Goal: Find specific page/section: Find specific page/section

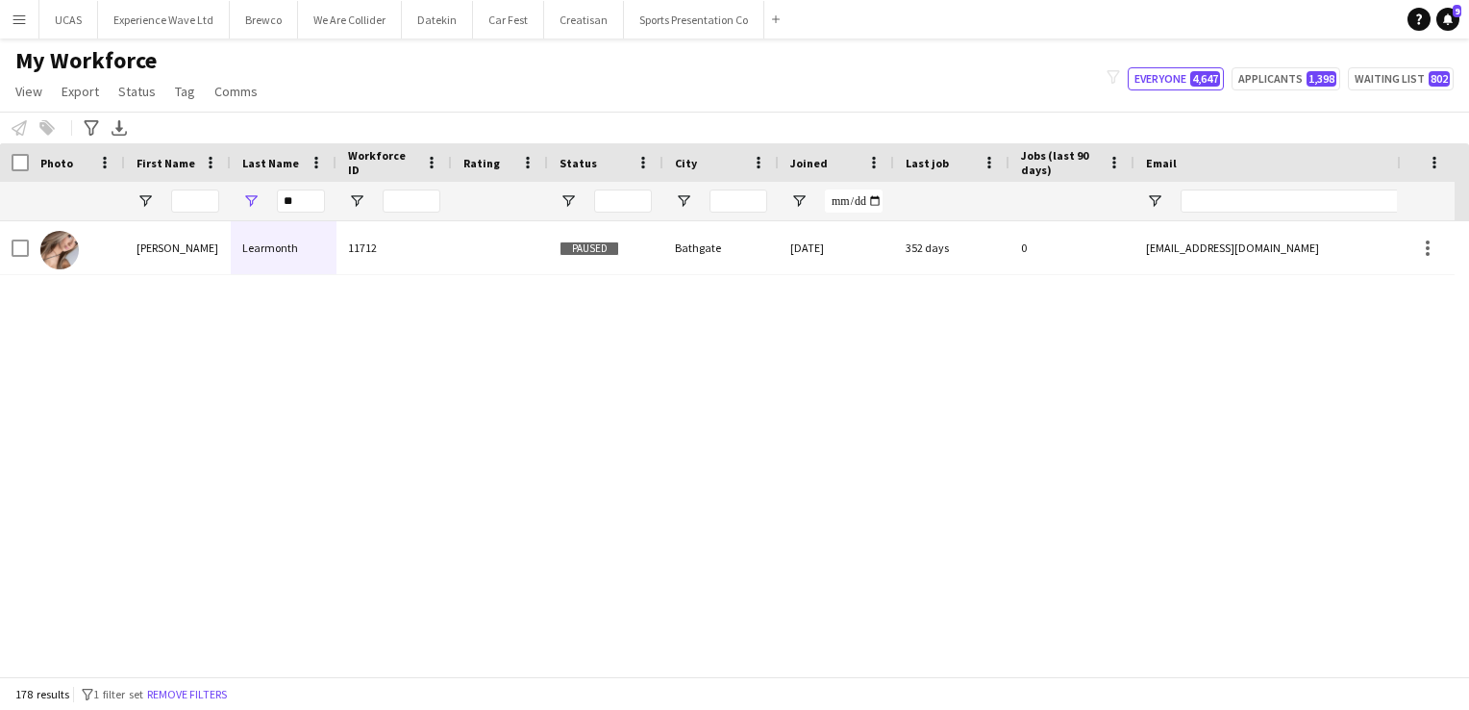
scroll to position [2981, 0]
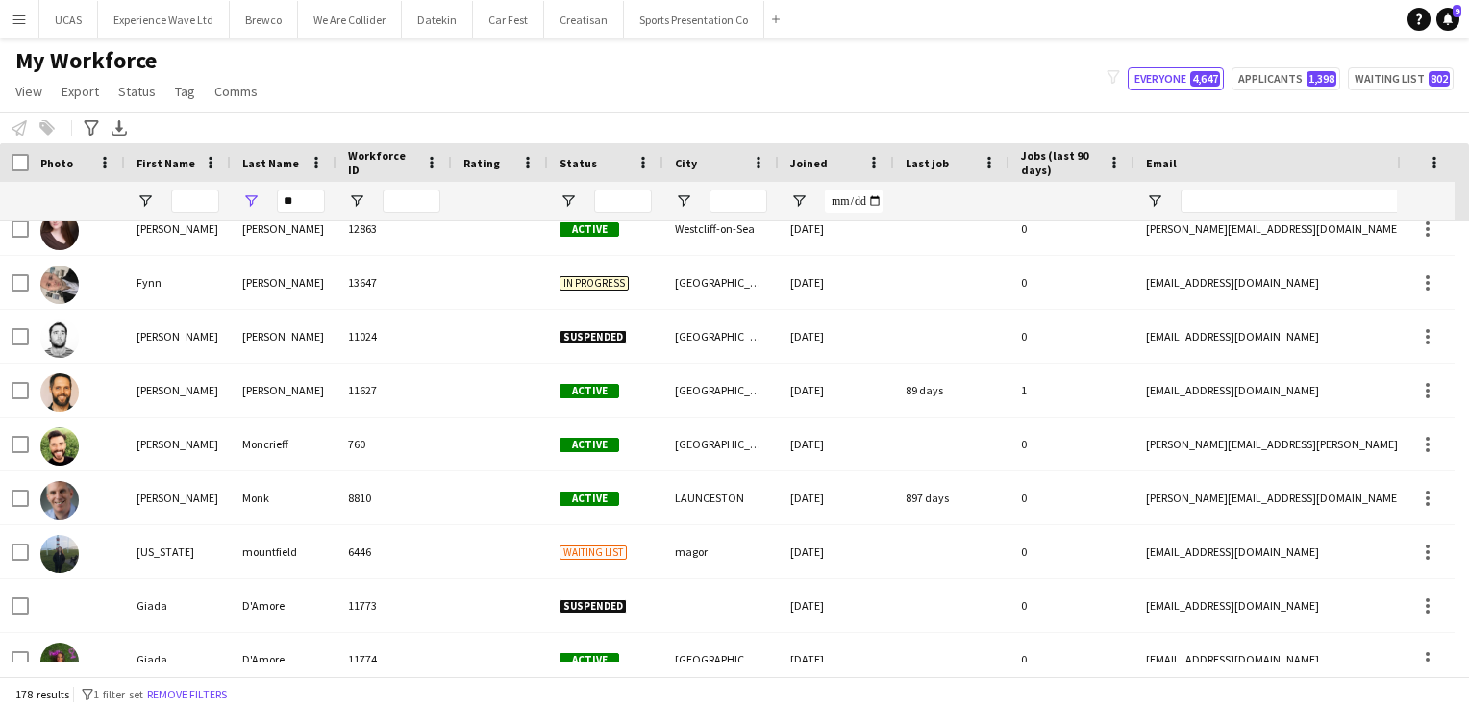
drag, startPoint x: 305, startPoint y: 203, endPoint x: 276, endPoint y: 204, distance: 28.9
click at [276, 204] on div "**" at bounding box center [284, 201] width 106 height 38
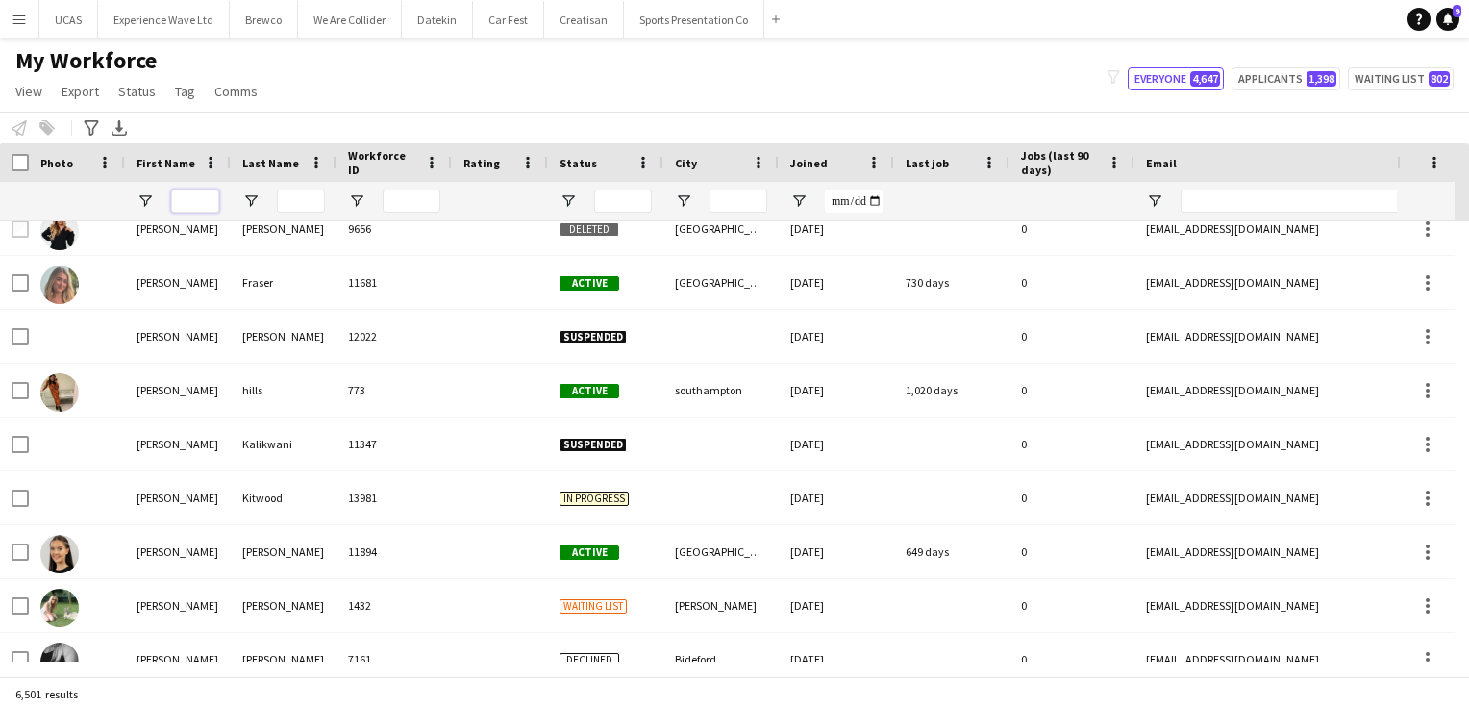
click at [194, 201] on input "First Name Filter Input" at bounding box center [195, 200] width 48 height 23
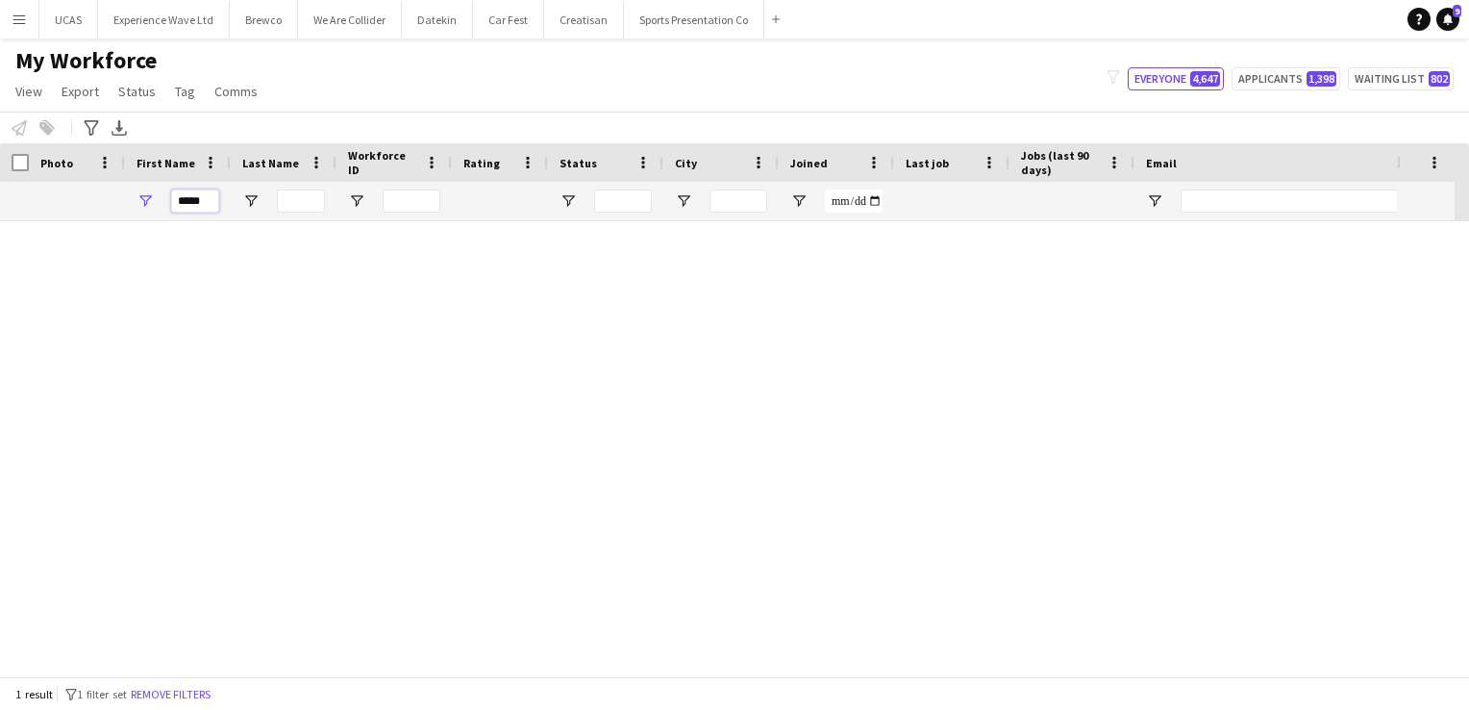
scroll to position [0, 0]
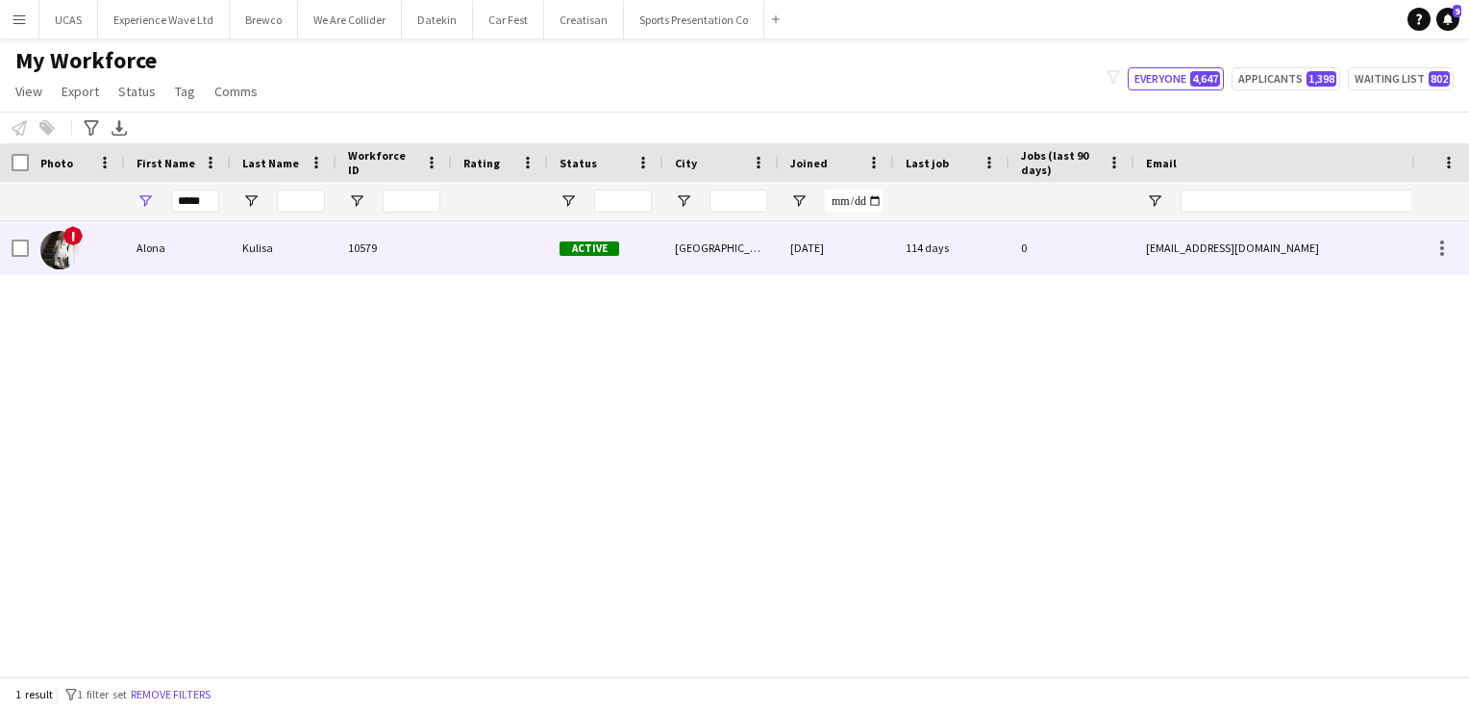
click at [160, 264] on div "Alona" at bounding box center [178, 247] width 106 height 53
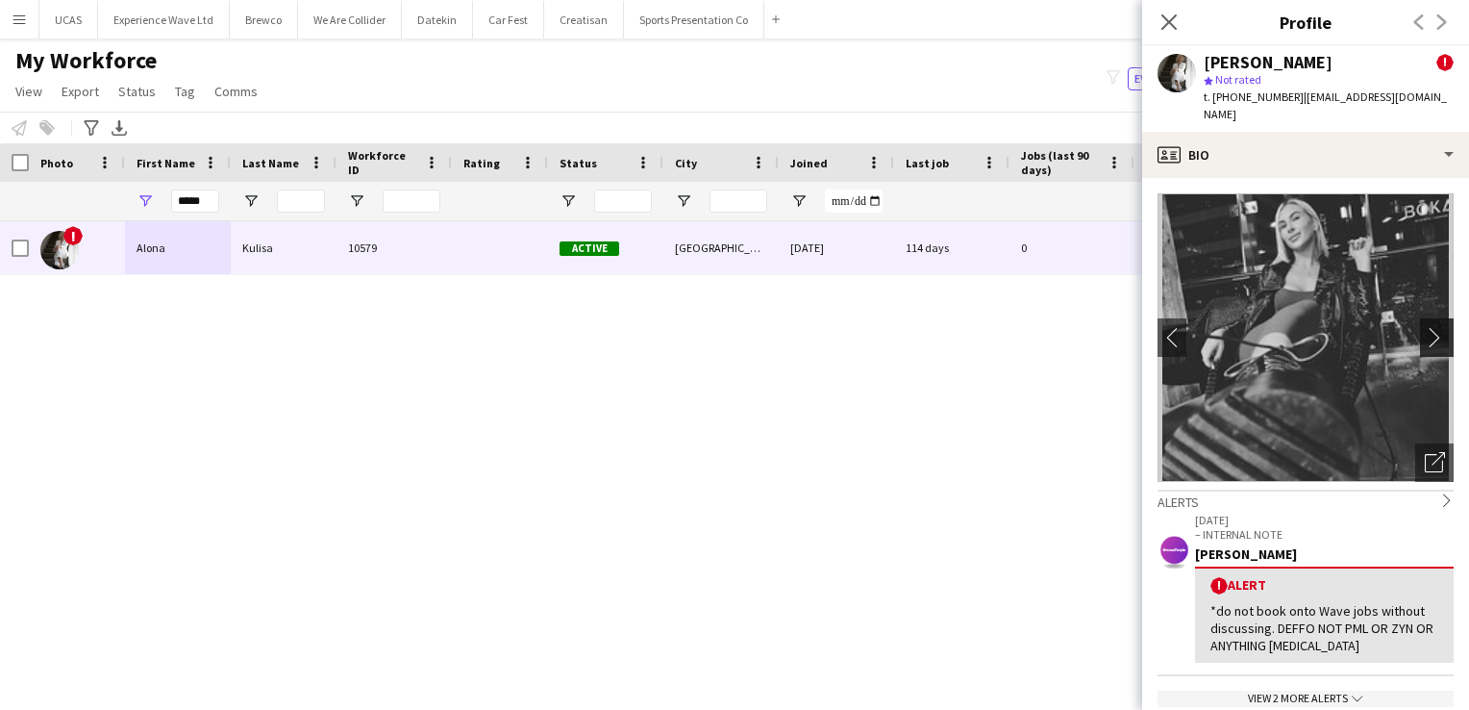
click at [1425, 327] on app-icon "chevron-right" at bounding box center [1440, 337] width 30 height 20
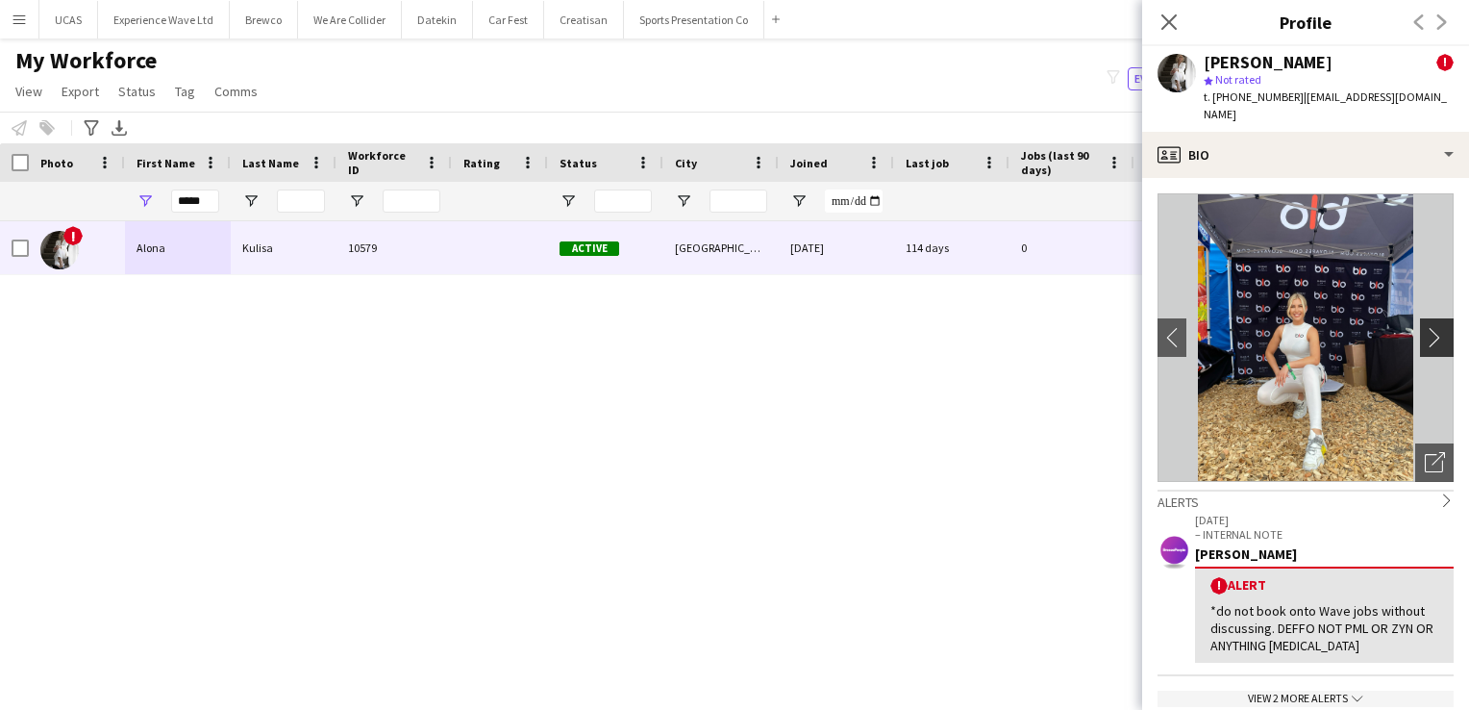
click at [1430, 327] on app-icon "chevron-right" at bounding box center [1440, 337] width 30 height 20
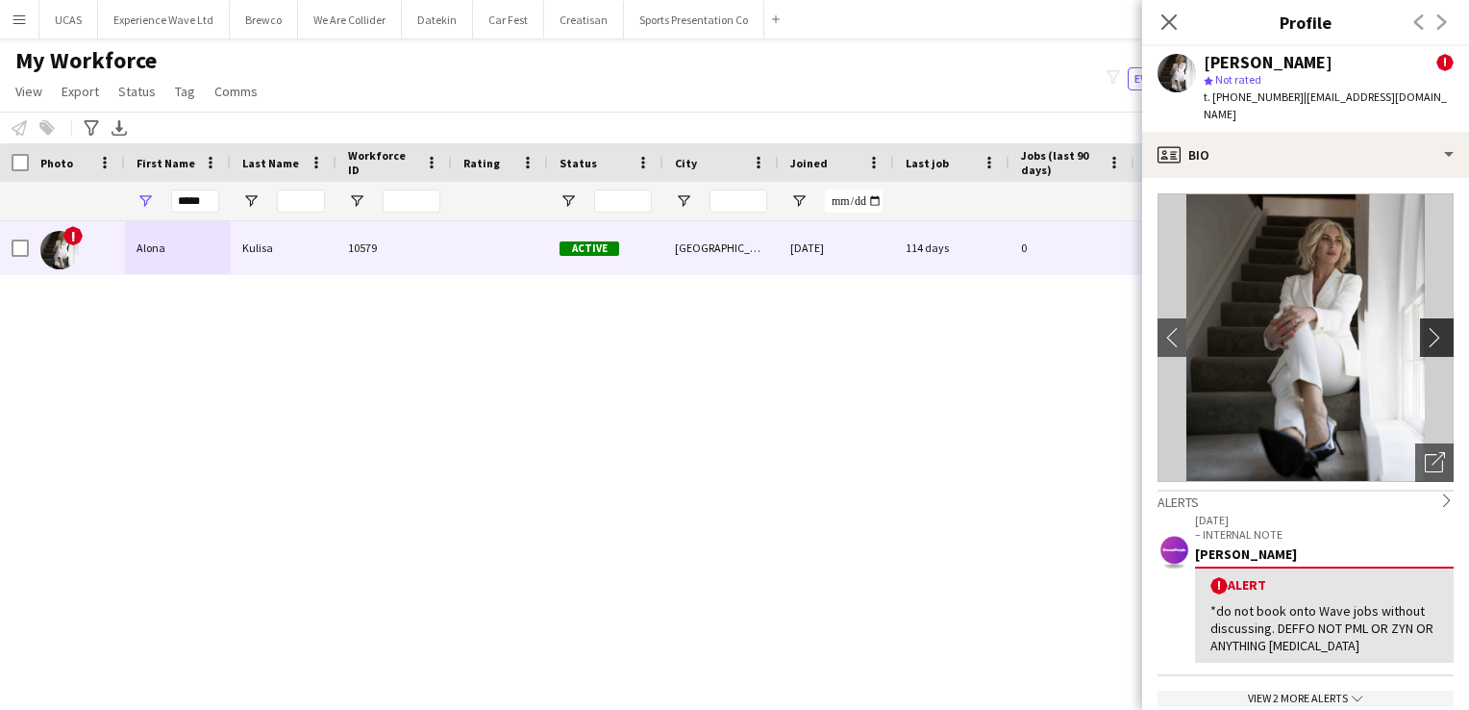
click at [1430, 327] on app-icon "chevron-right" at bounding box center [1440, 337] width 30 height 20
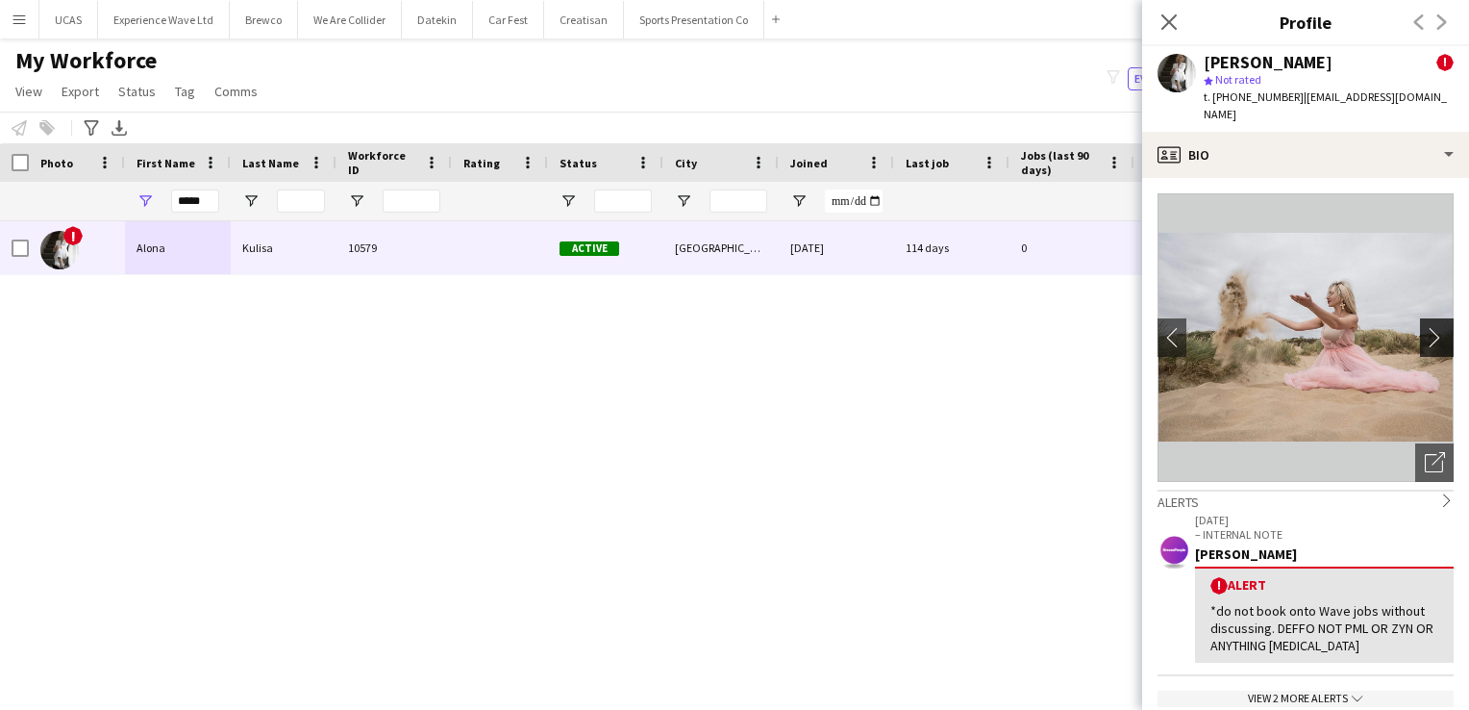
click at [1427, 327] on app-icon "chevron-right" at bounding box center [1440, 337] width 30 height 20
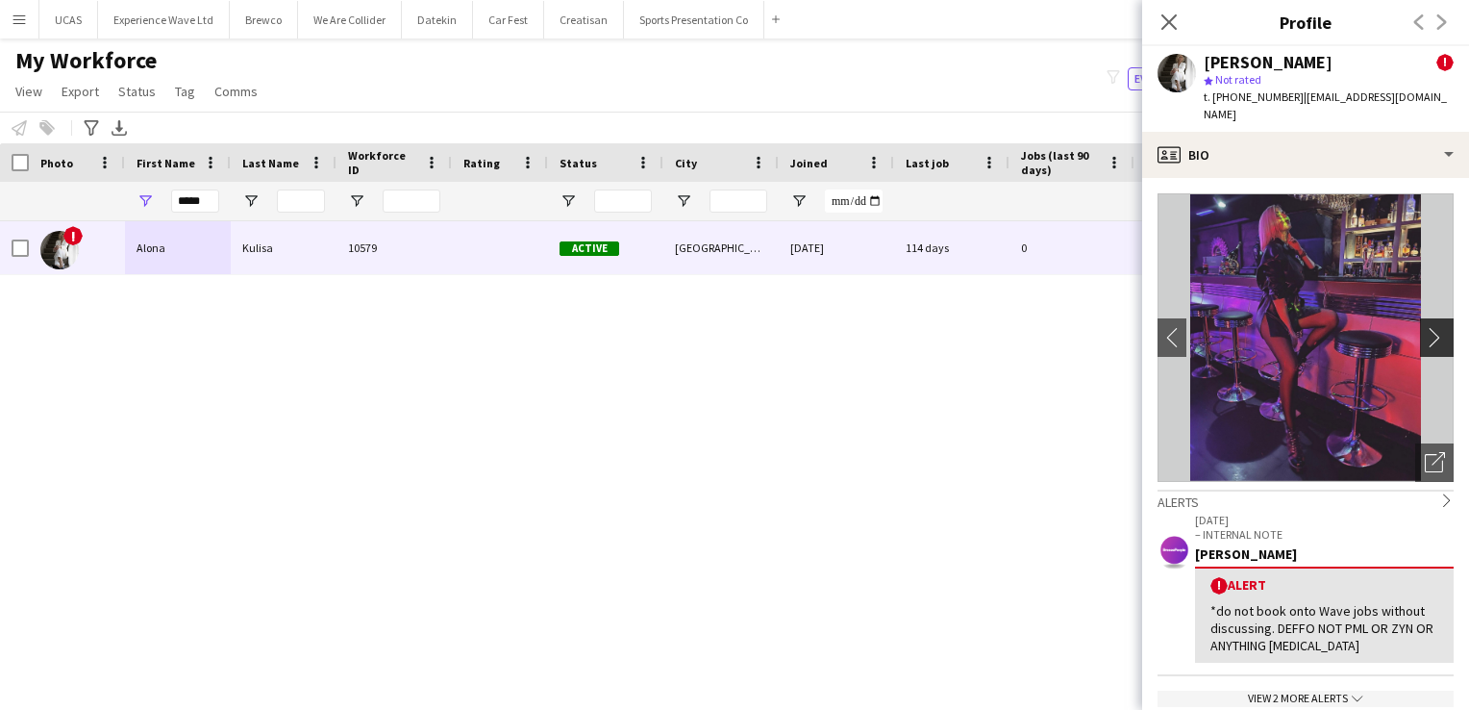
click at [1427, 327] on app-icon "chevron-right" at bounding box center [1440, 337] width 30 height 20
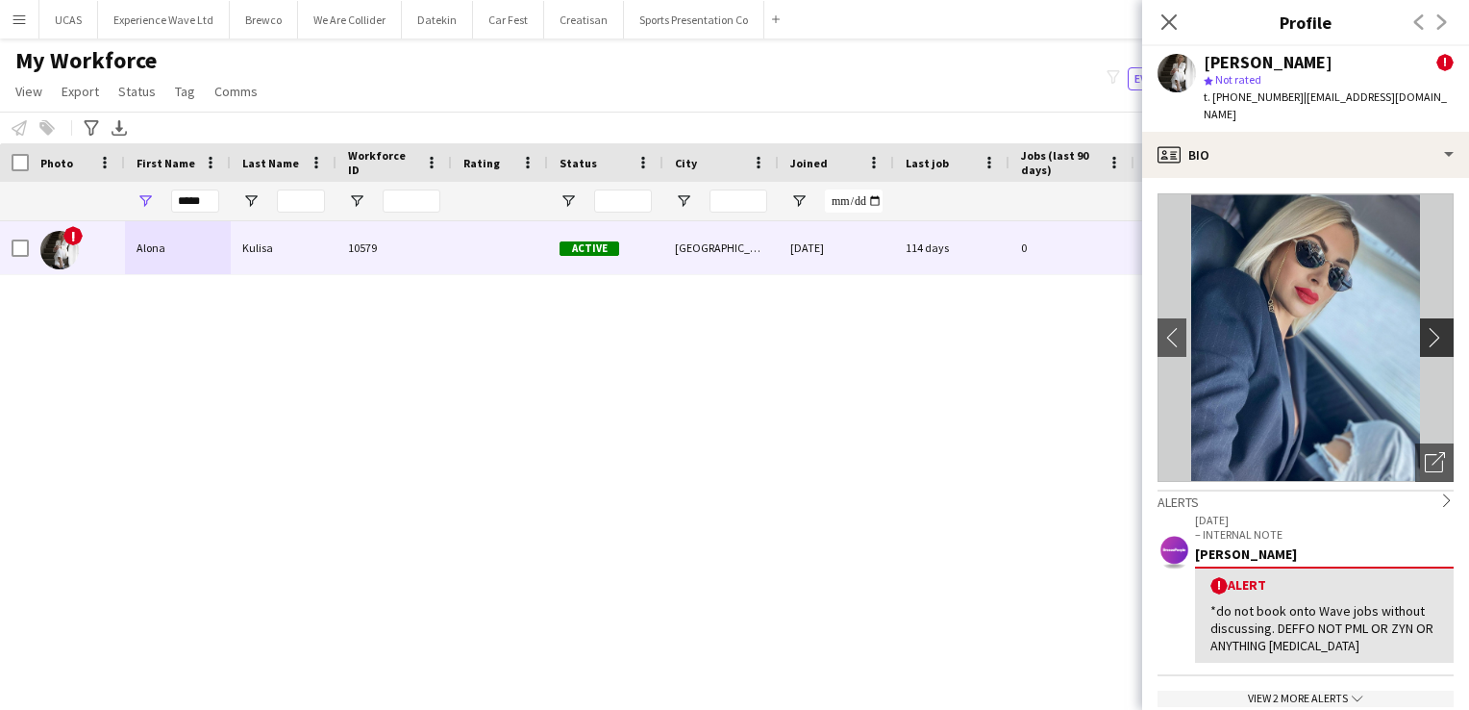
click at [1427, 327] on app-icon "chevron-right" at bounding box center [1440, 337] width 30 height 20
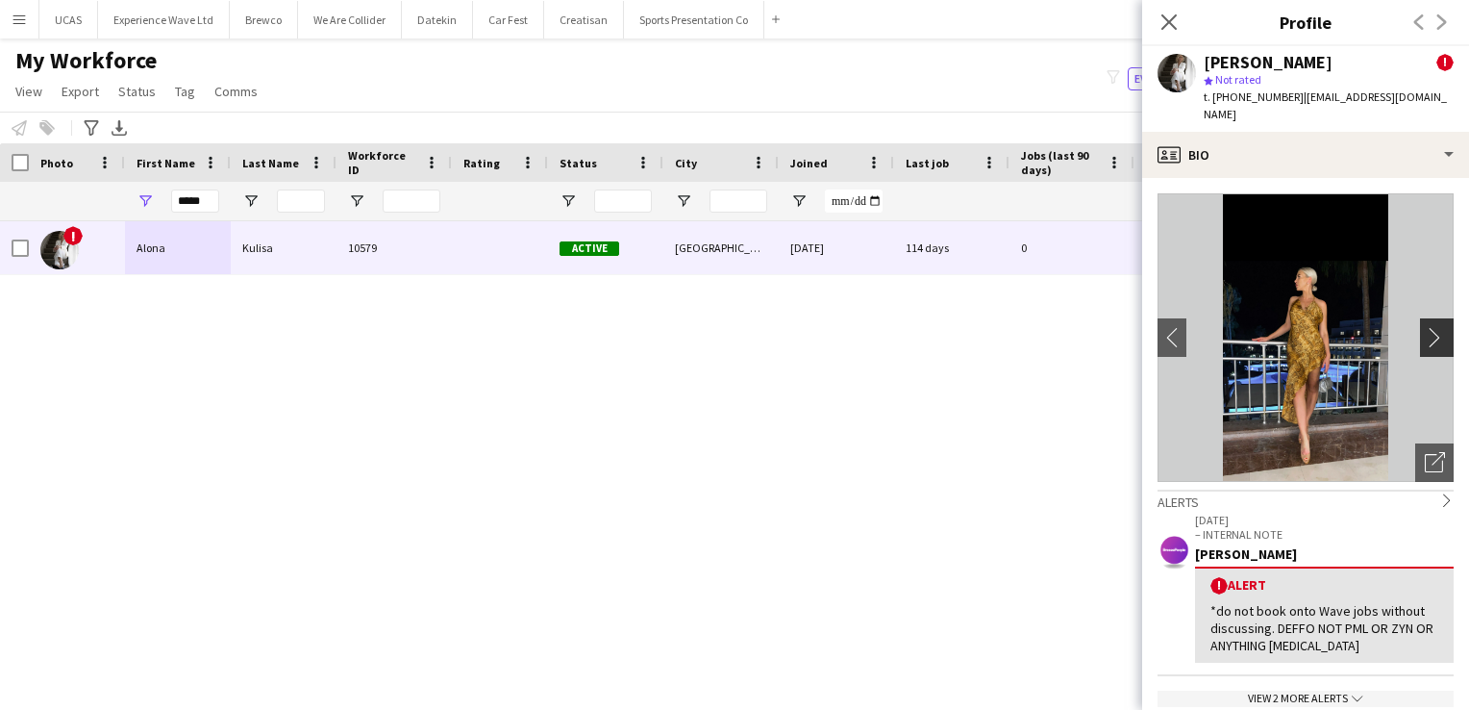
click at [1427, 327] on app-icon "chevron-right" at bounding box center [1440, 337] width 30 height 20
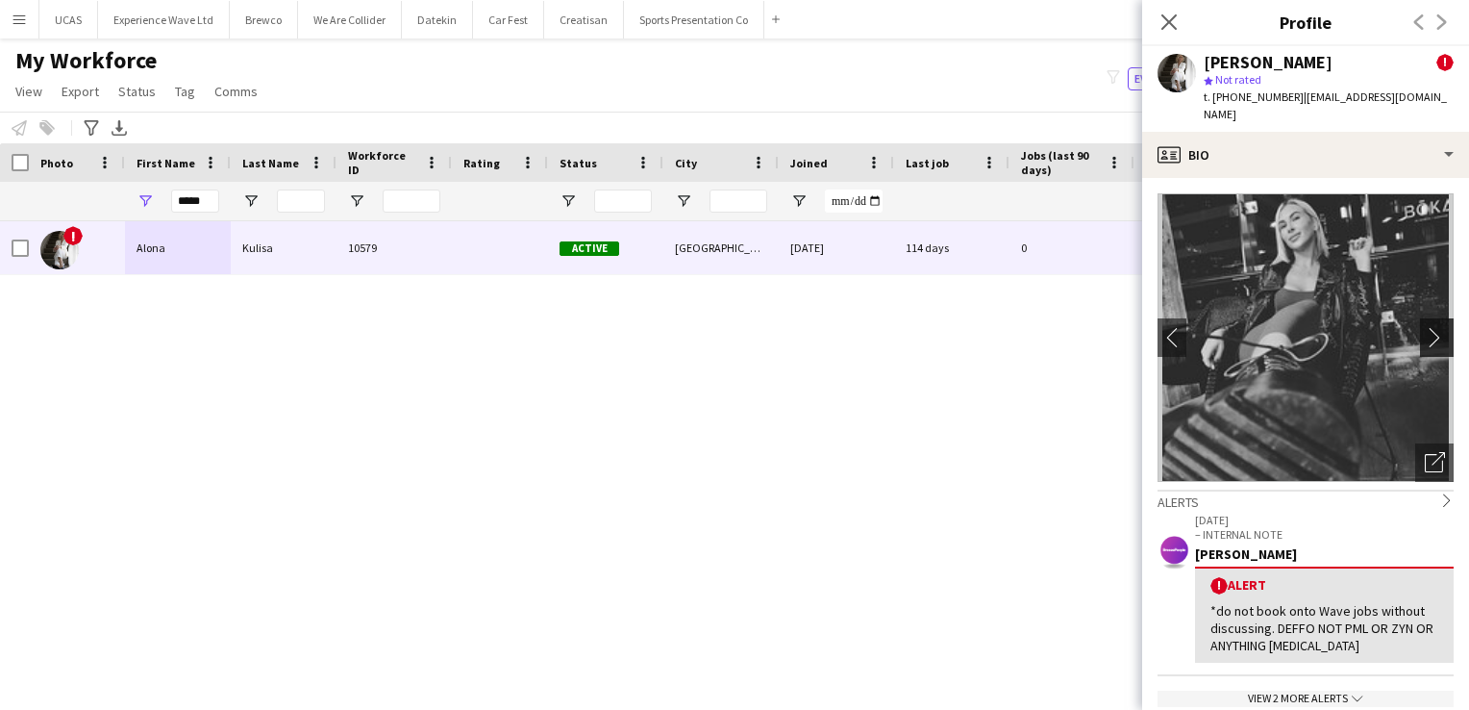
click at [1427, 327] on app-icon "chevron-right" at bounding box center [1440, 337] width 30 height 20
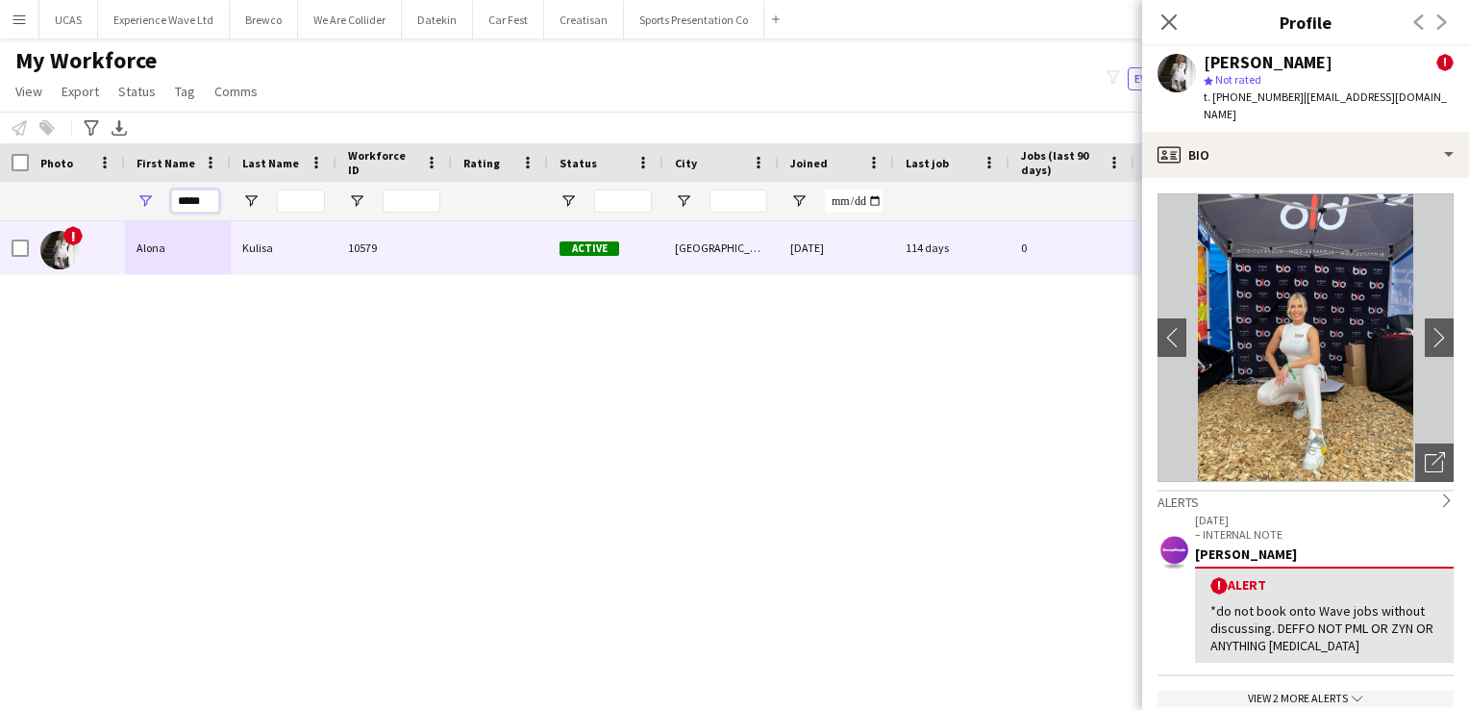
drag, startPoint x: 211, startPoint y: 207, endPoint x: 165, endPoint y: 197, distance: 46.2
click at [165, 197] on div "*****" at bounding box center [178, 201] width 106 height 38
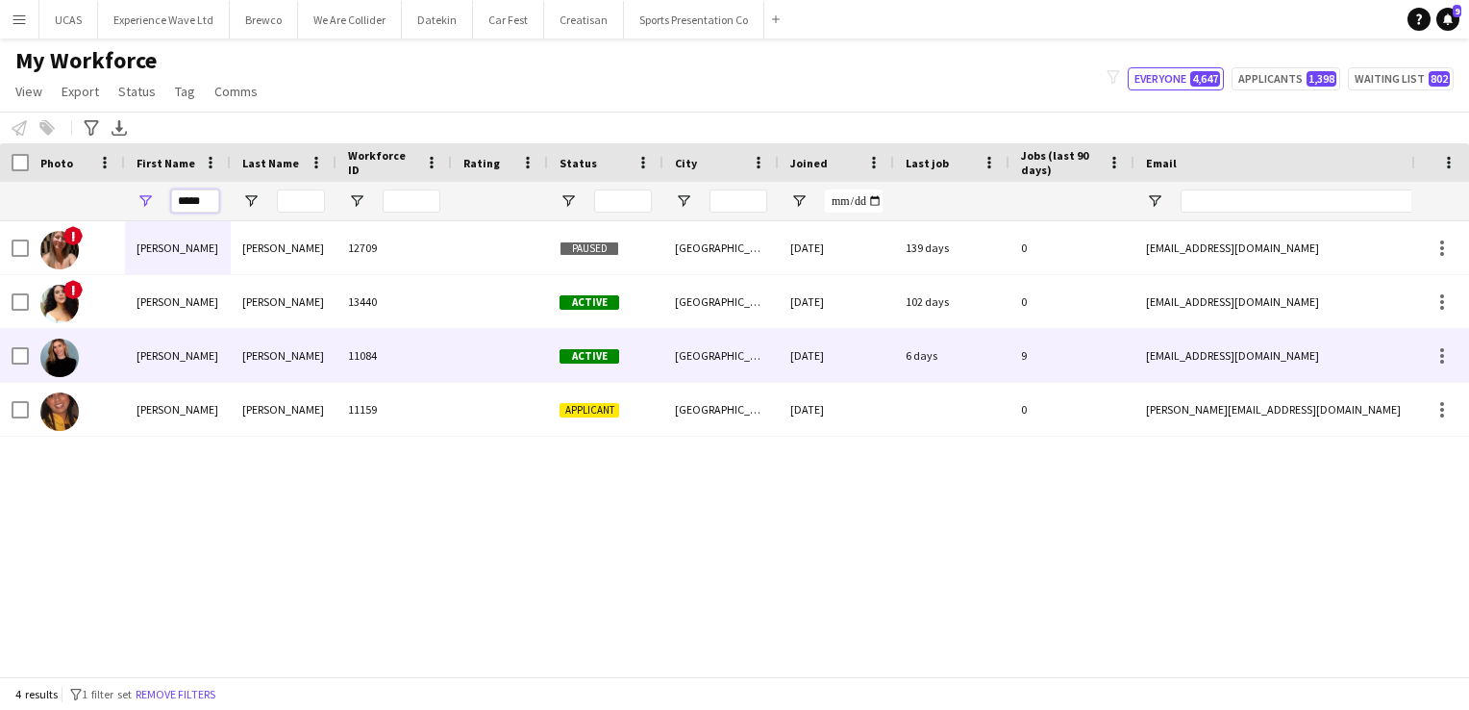
type input "*****"
click at [209, 378] on div "Marisa" at bounding box center [178, 355] width 106 height 53
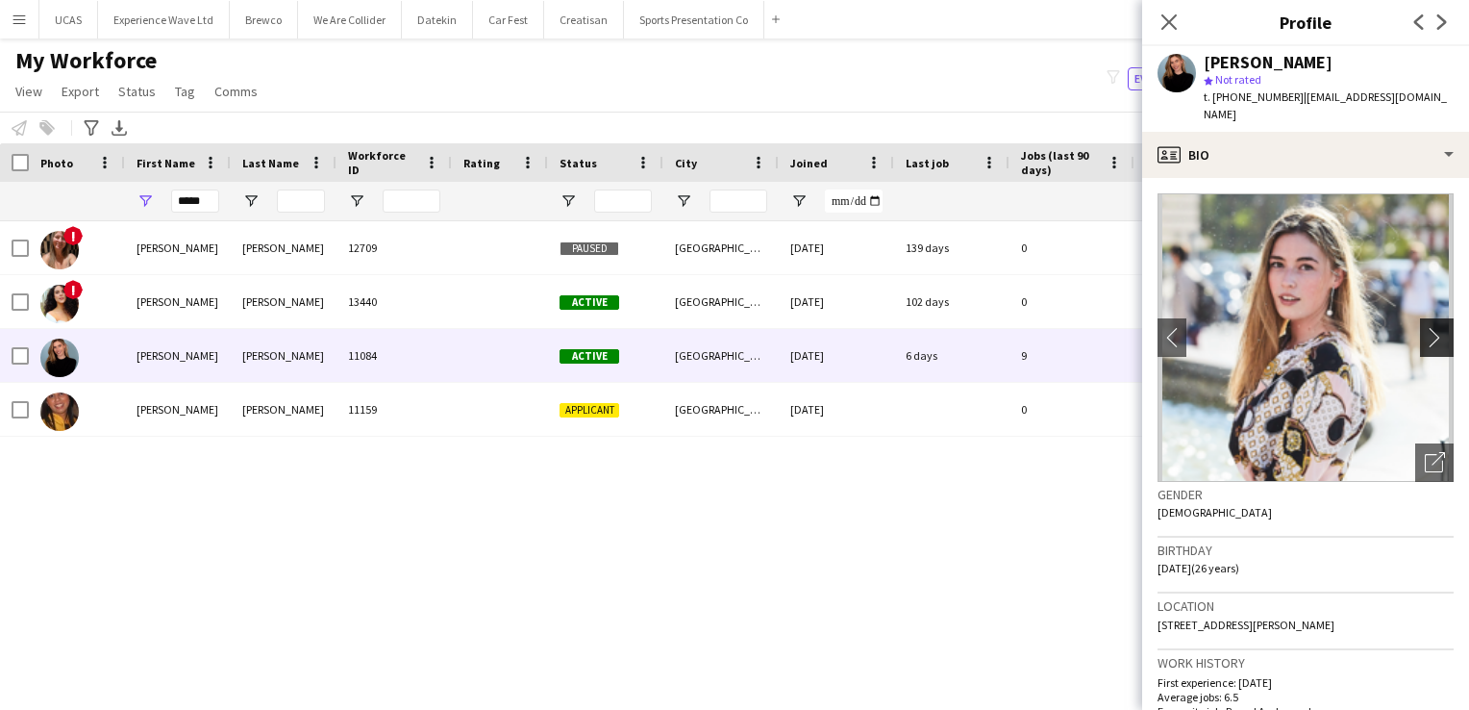
click at [1426, 329] on app-icon "chevron-right" at bounding box center [1440, 337] width 30 height 20
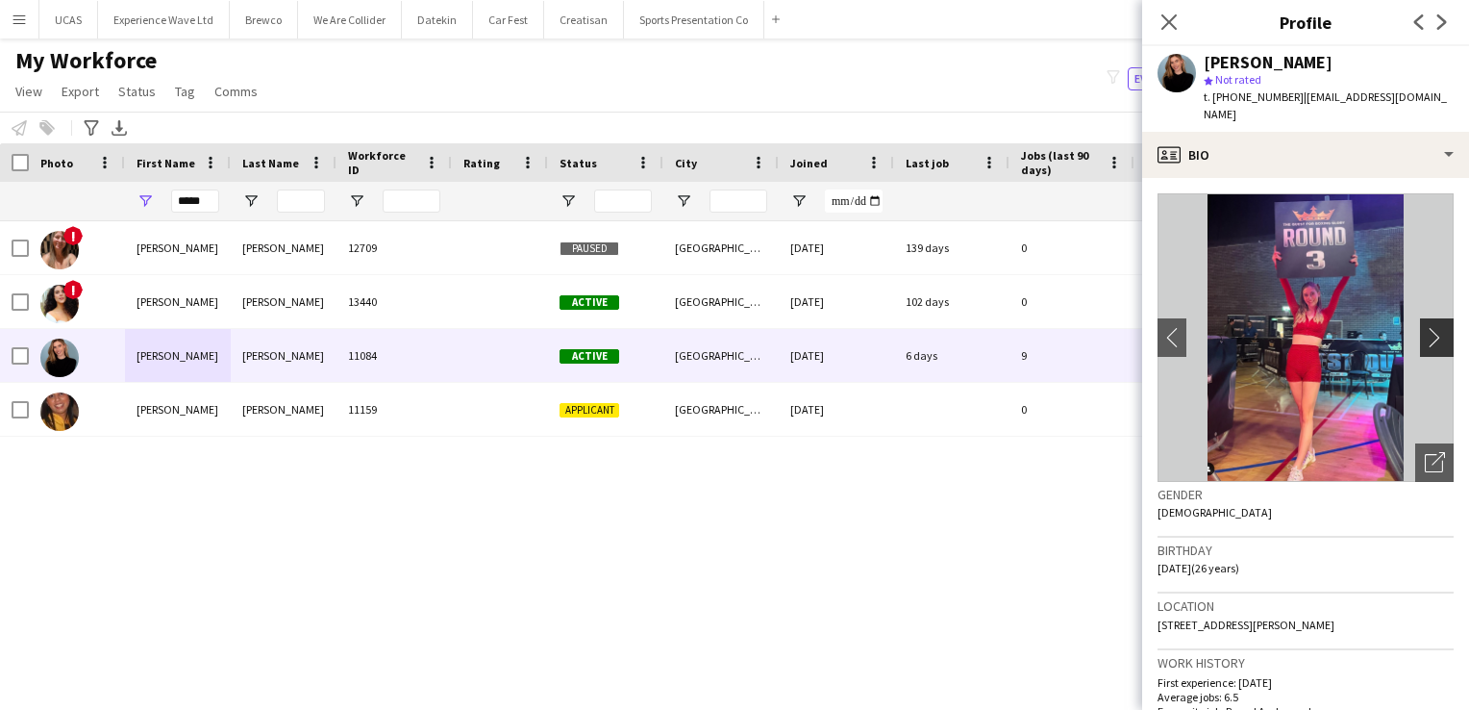
click at [1426, 329] on app-icon "chevron-right" at bounding box center [1440, 337] width 30 height 20
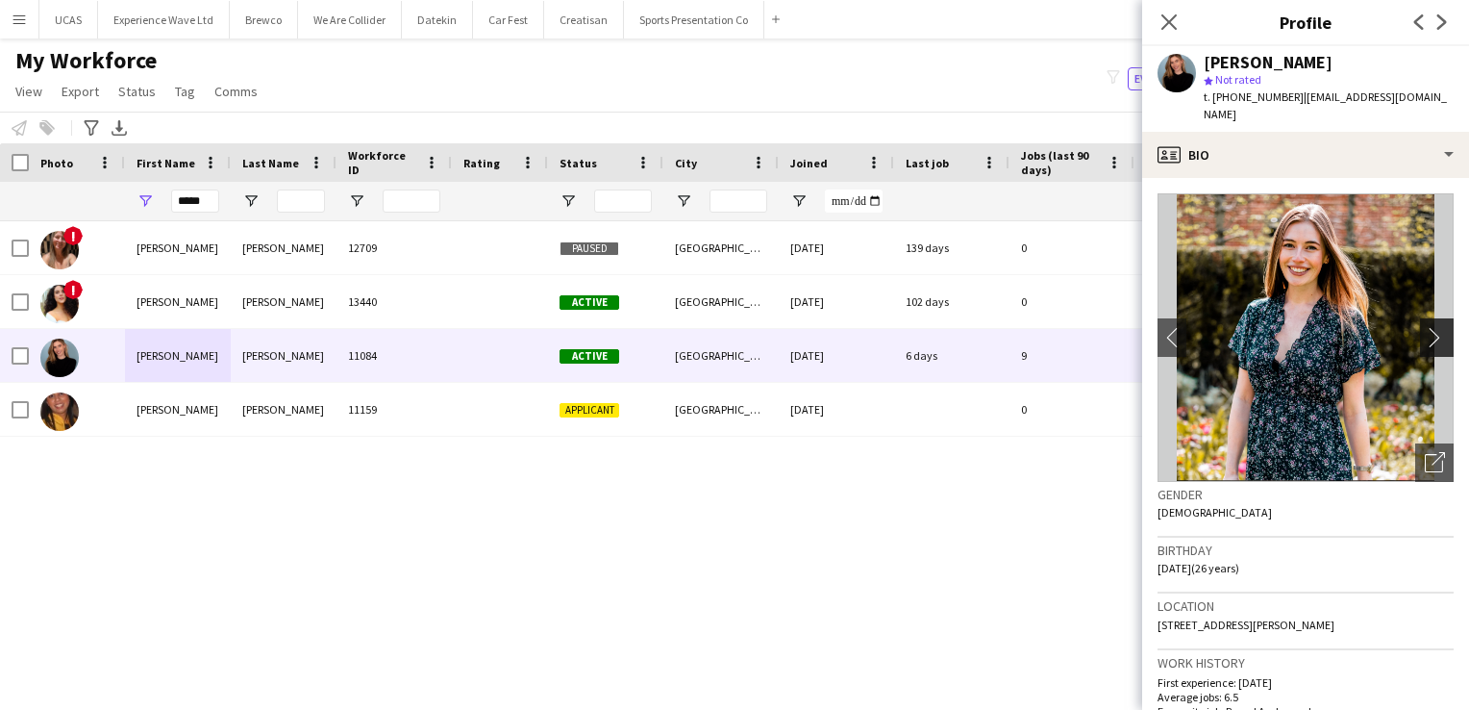
click at [1426, 329] on app-icon "chevron-right" at bounding box center [1440, 337] width 30 height 20
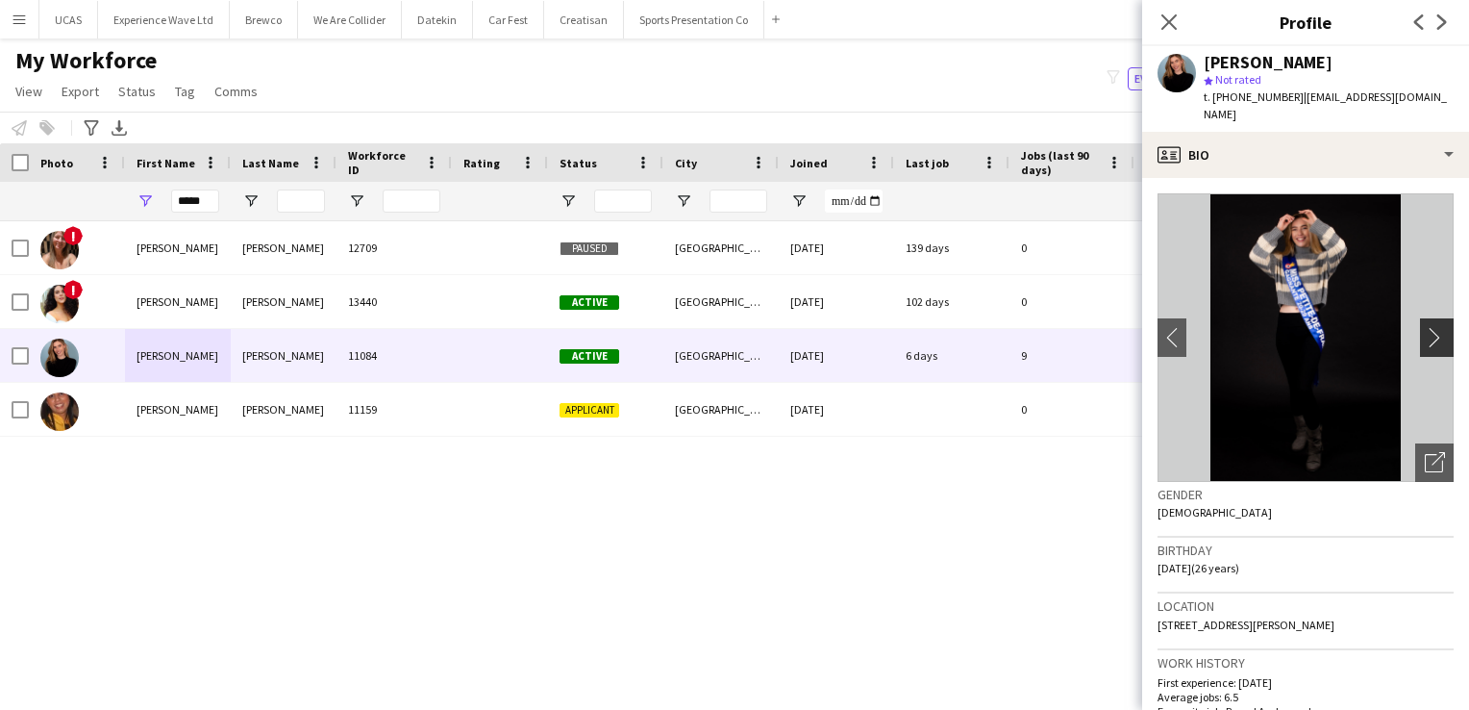
click at [1426, 329] on app-icon "chevron-right" at bounding box center [1440, 337] width 30 height 20
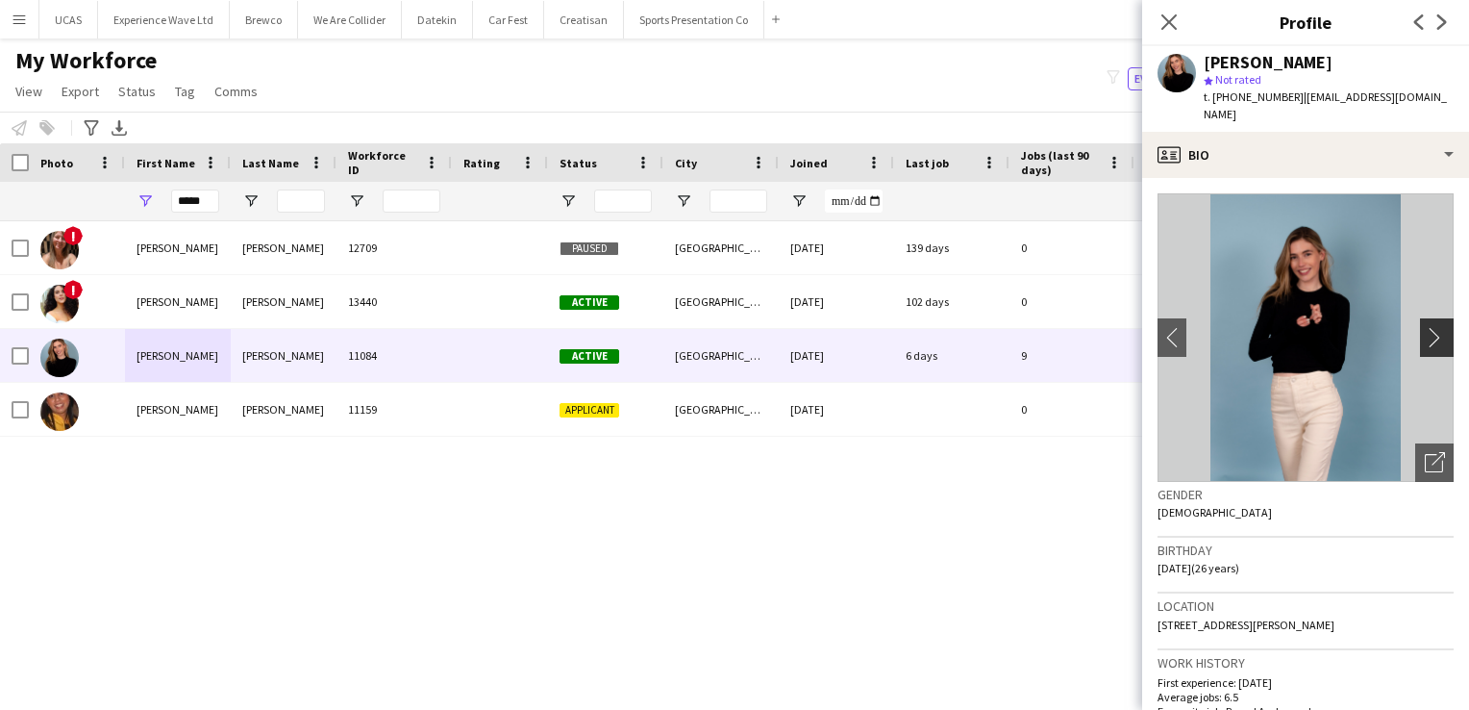
click at [1426, 329] on app-icon "chevron-right" at bounding box center [1440, 337] width 30 height 20
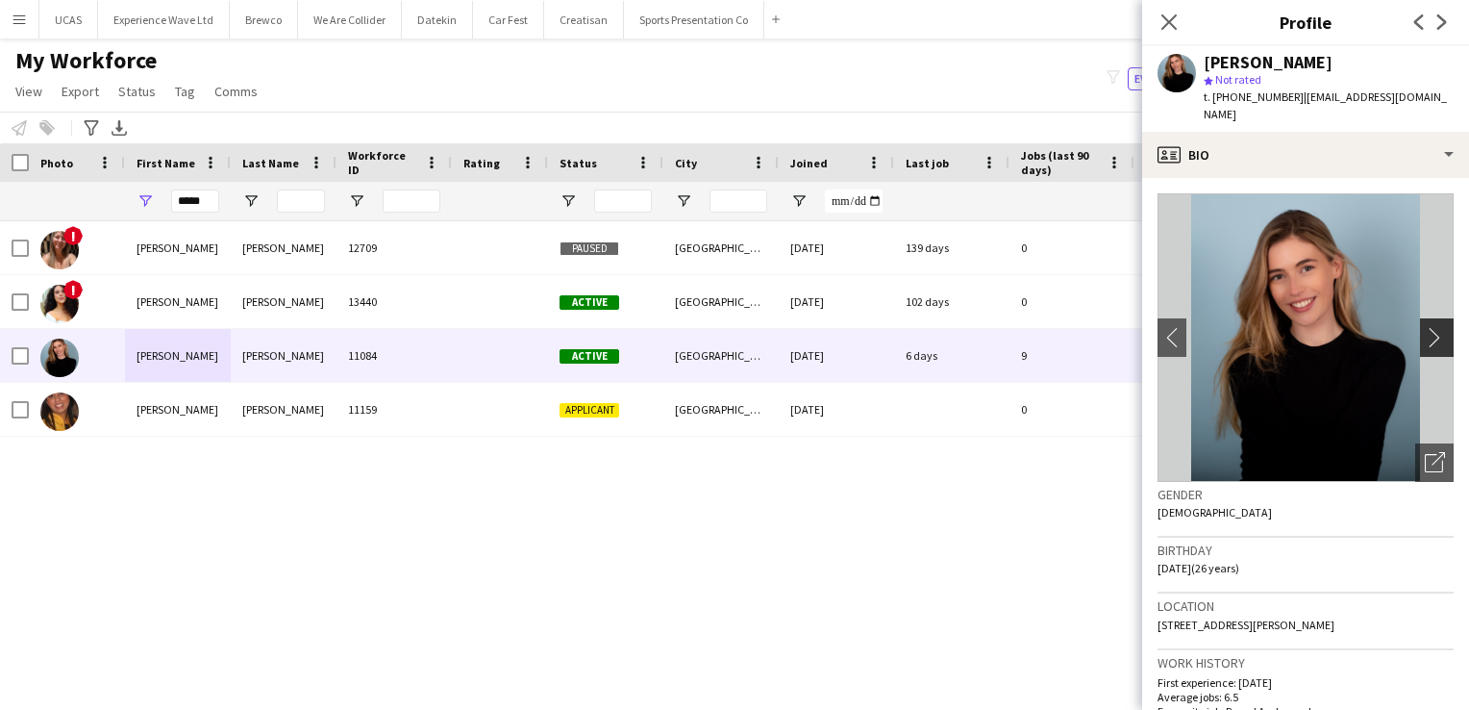
click at [1426, 329] on app-icon "chevron-right" at bounding box center [1440, 337] width 30 height 20
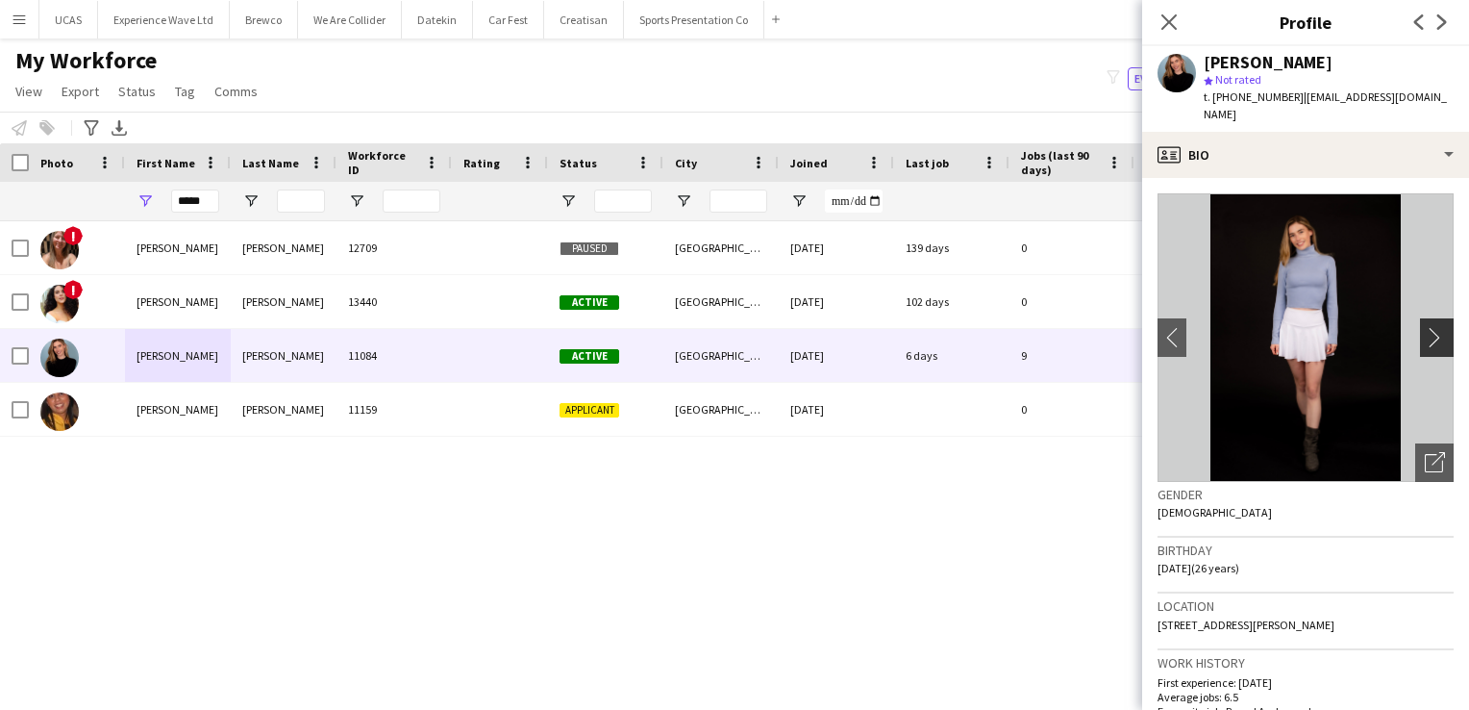
click at [1426, 329] on app-icon "chevron-right" at bounding box center [1440, 337] width 30 height 20
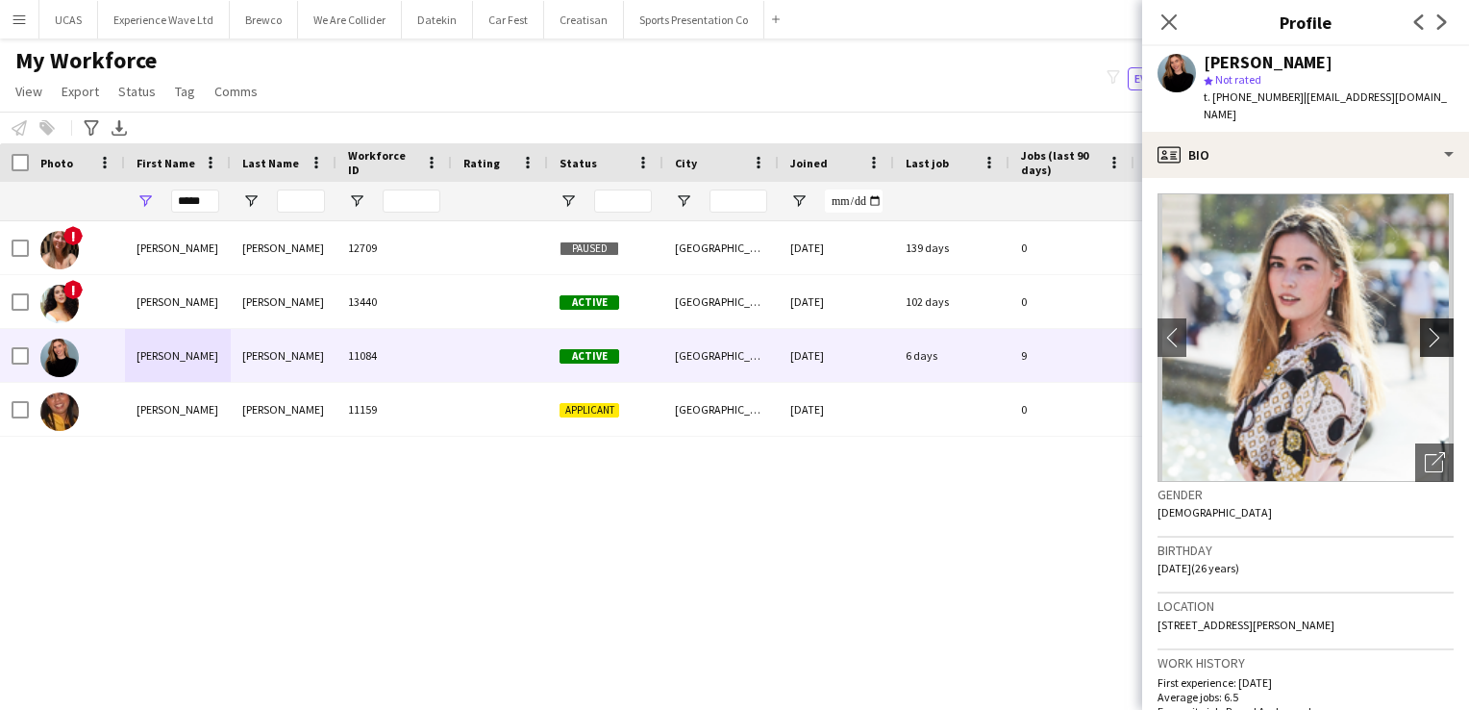
click at [1426, 329] on app-icon "chevron-right" at bounding box center [1440, 337] width 30 height 20
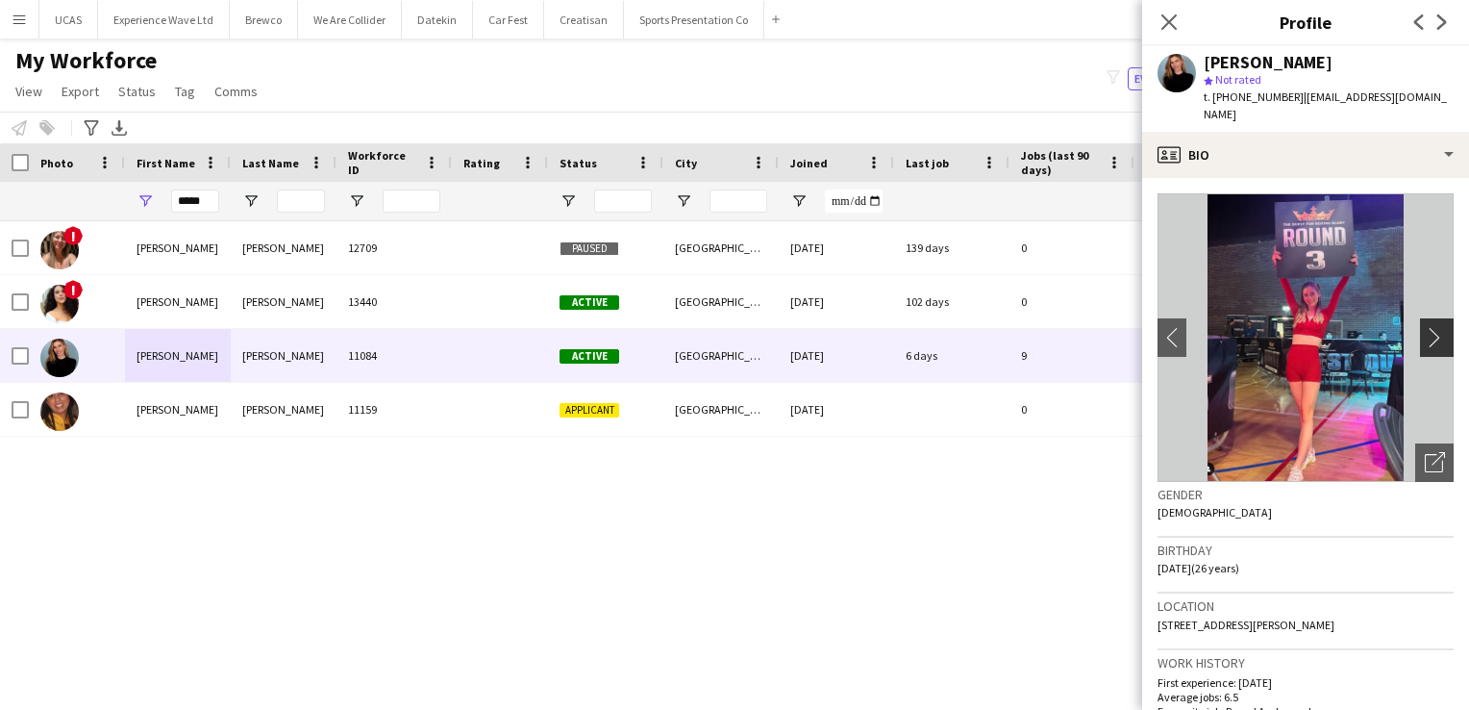
click at [1426, 329] on app-icon "chevron-right" at bounding box center [1440, 337] width 30 height 20
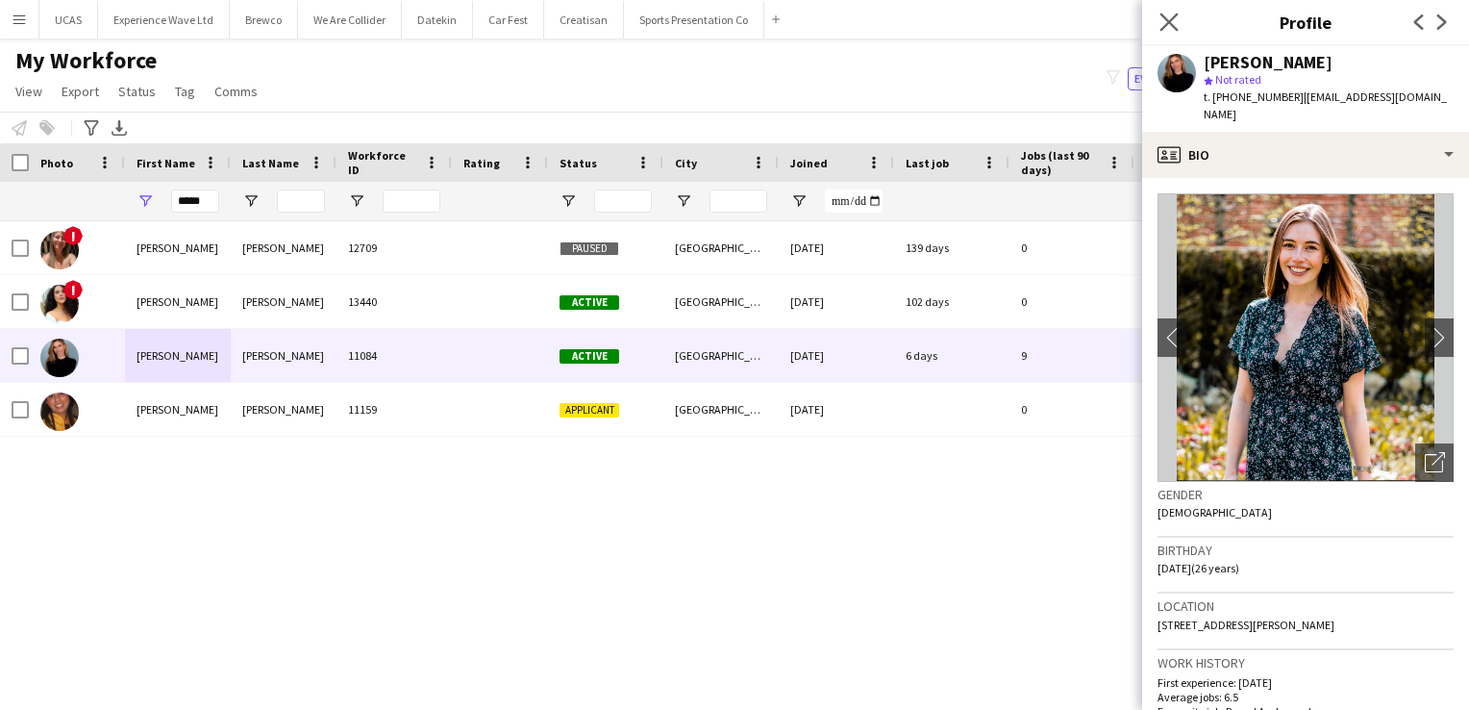
click at [1160, 29] on icon "Close pop-in" at bounding box center [1169, 22] width 18 height 18
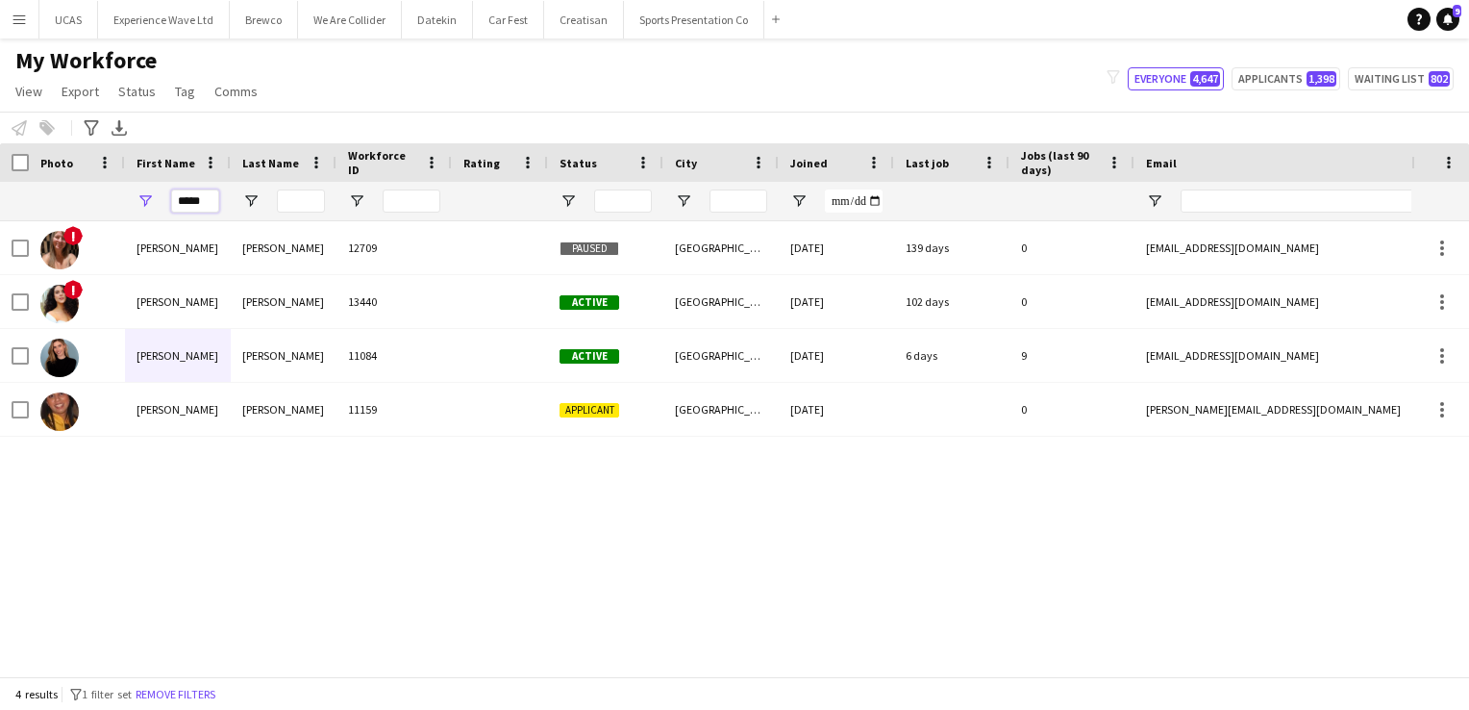
drag, startPoint x: 209, startPoint y: 206, endPoint x: 154, endPoint y: 193, distance: 56.2
click at [154, 193] on div "*****" at bounding box center [178, 201] width 106 height 38
